Goal: Find specific page/section

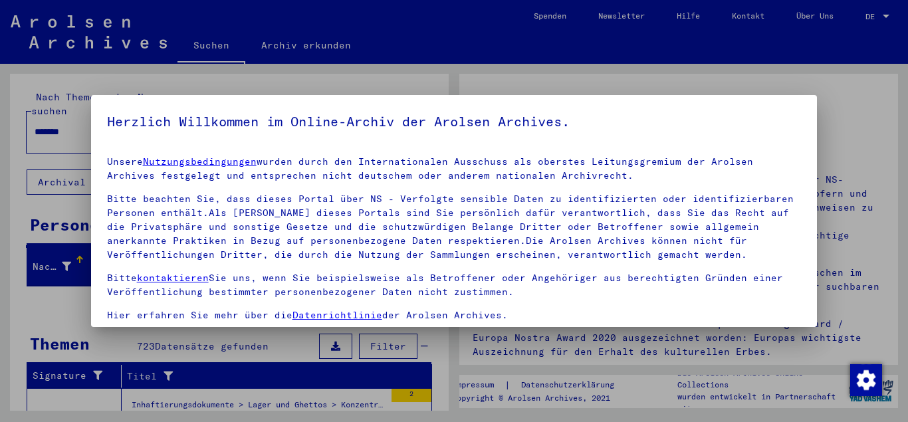
drag, startPoint x: 893, startPoint y: 120, endPoint x: 898, endPoint y: 164, distance: 44.2
click at [898, 164] on div at bounding box center [454, 211] width 908 height 422
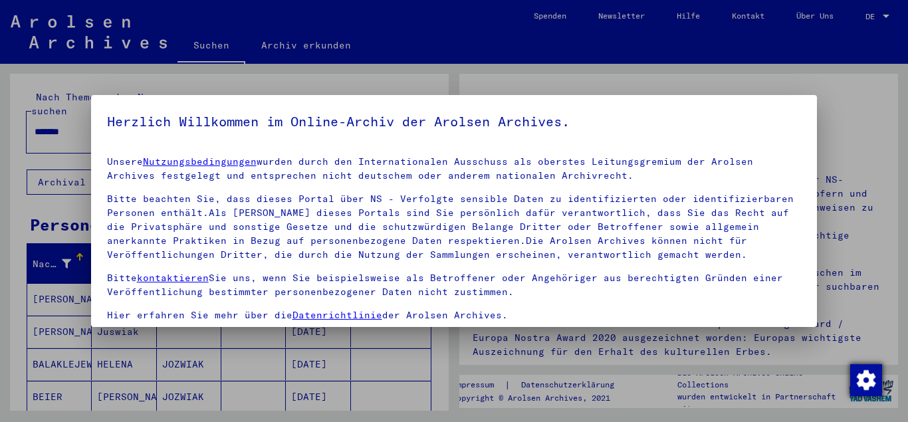
click at [867, 378] on img "button" at bounding box center [866, 380] width 32 height 32
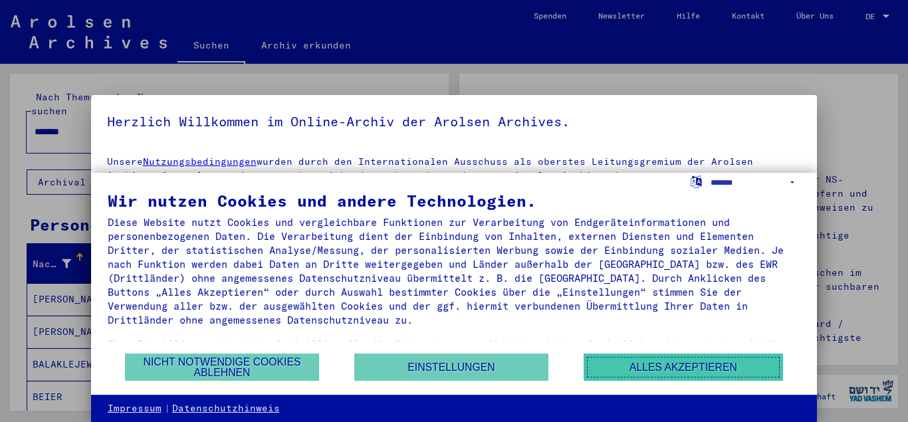
click at [655, 359] on button "Alles akzeptieren" at bounding box center [682, 366] width 199 height 27
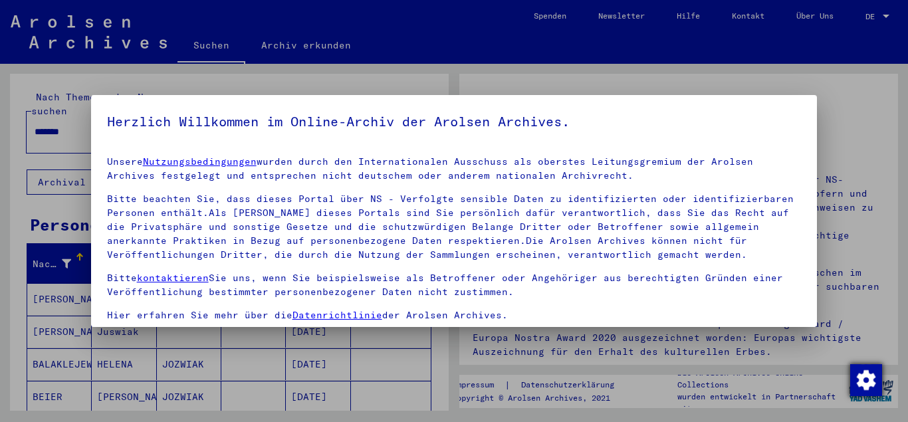
click at [858, 376] on img "button" at bounding box center [866, 380] width 32 height 32
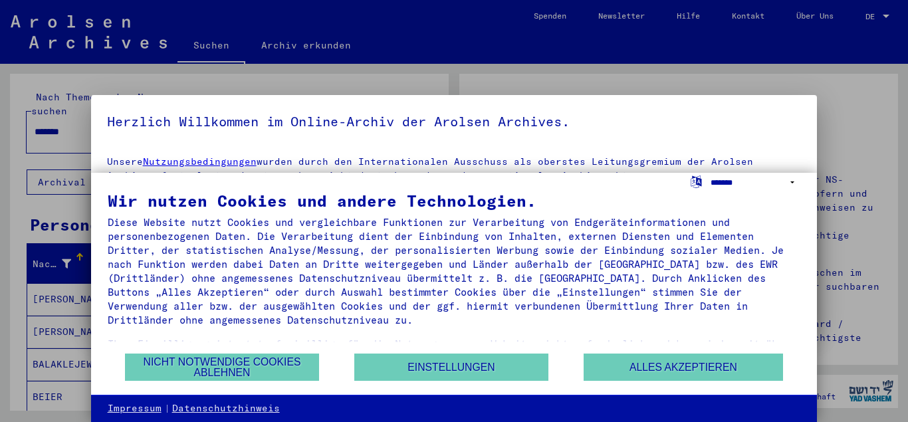
click at [710, 173] on select "**********" at bounding box center [755, 182] width 90 height 19
select select "*****"
click option "**********" at bounding box center [0, 0] width 0 height 0
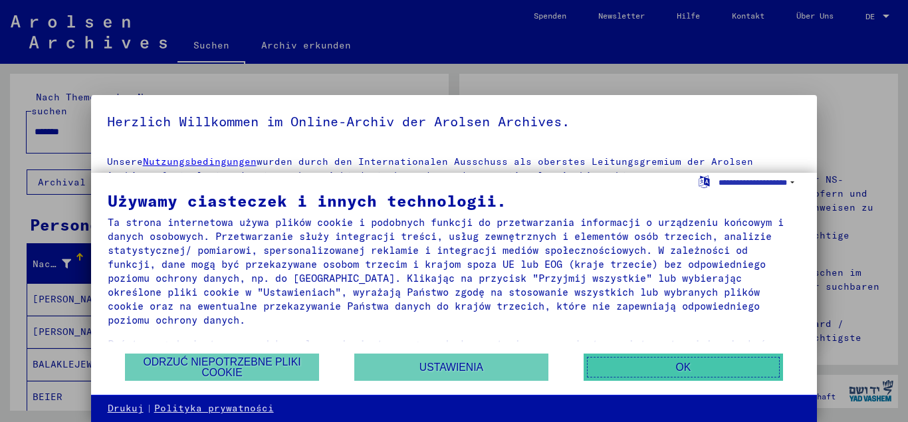
click at [715, 363] on button "OK" at bounding box center [682, 366] width 199 height 27
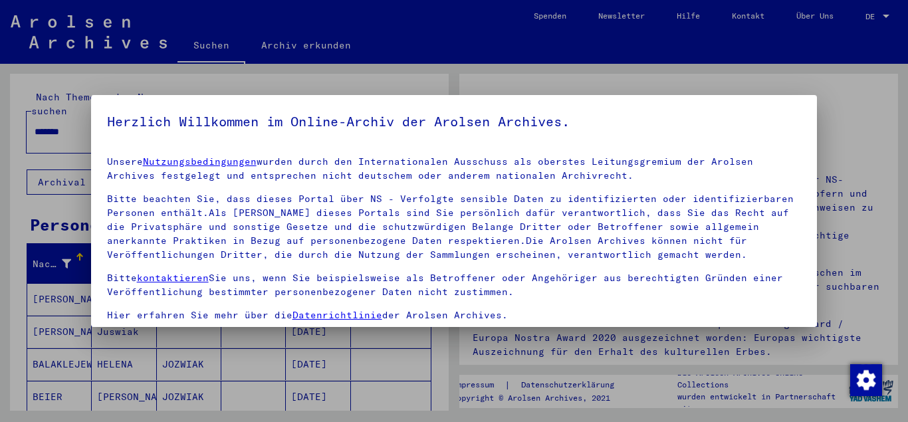
click at [720, 243] on p "Bitte beachten Sie, dass dieses Portal über NS - Verfolgte sensible Daten zu id…" at bounding box center [454, 227] width 694 height 70
click at [720, 242] on p "Bitte beachten Sie, dass dieses Portal über NS - Verfolgte sensible Daten zu id…" at bounding box center [454, 227] width 694 height 70
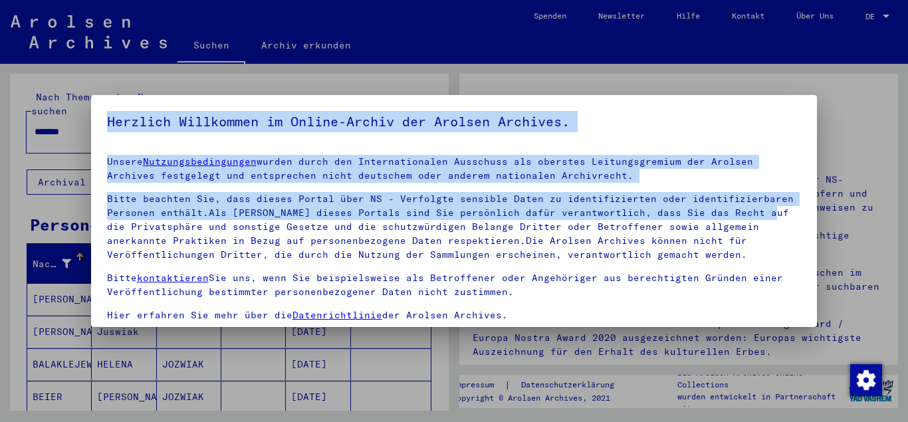
drag, startPoint x: 819, startPoint y: 165, endPoint x: 800, endPoint y: 217, distance: 54.4
click at [800, 217] on div "Herzlich Willkommen im Online-Archiv der Arolsen Archives. Unsere Nutzungsbedin…" at bounding box center [454, 211] width 908 height 422
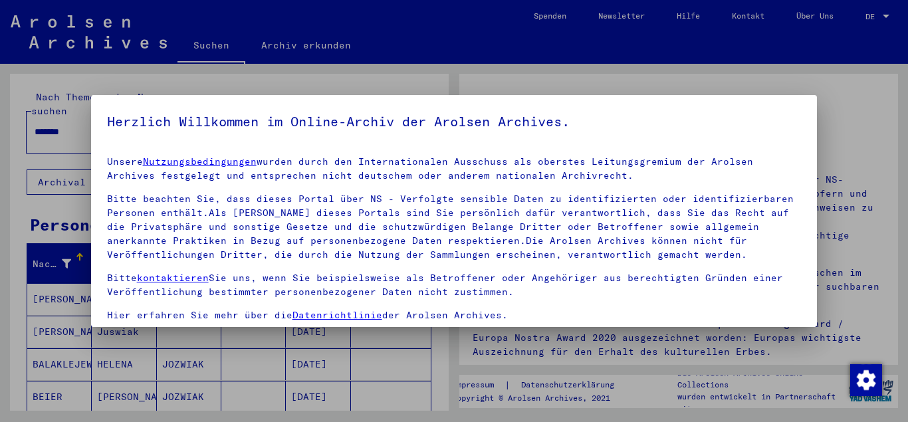
drag, startPoint x: 902, startPoint y: 306, endPoint x: 907, endPoint y: 349, distance: 43.5
click at [907, 349] on div at bounding box center [454, 211] width 908 height 422
click at [686, 81] on div at bounding box center [454, 211] width 908 height 422
click at [907, 98] on div at bounding box center [454, 211] width 908 height 422
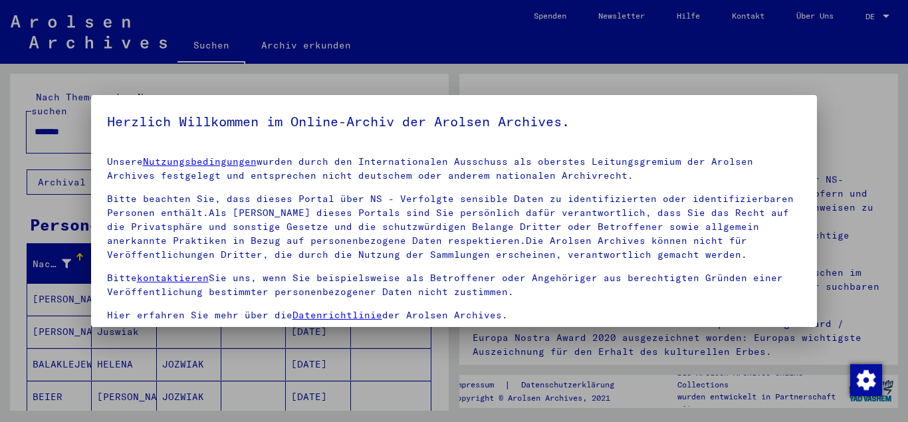
click at [907, 98] on div at bounding box center [454, 211] width 908 height 422
click at [336, 315] on link "Datenrichtlinie" at bounding box center [337, 315] width 90 height 12
